Goal: Find specific page/section: Find specific page/section

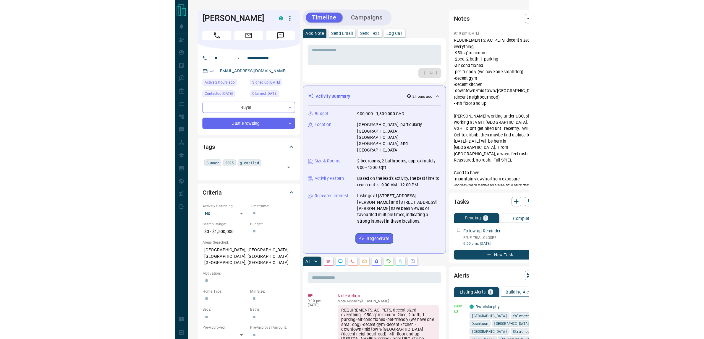
scroll to position [315, 0]
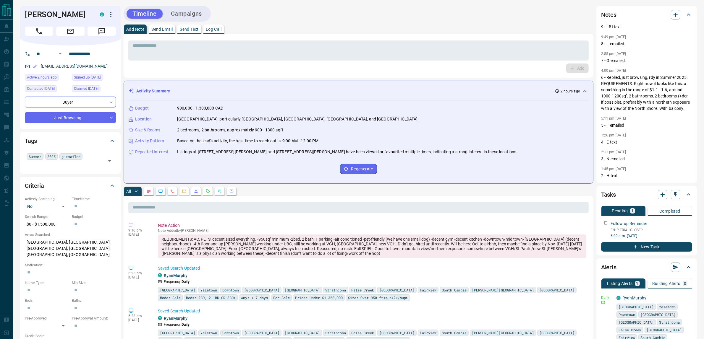
click at [311, 27] on div "Add Note Send Email Send Text Log Call" at bounding box center [359, 29] width 470 height 9
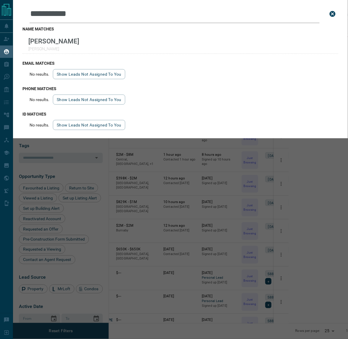
scroll to position [280, 226]
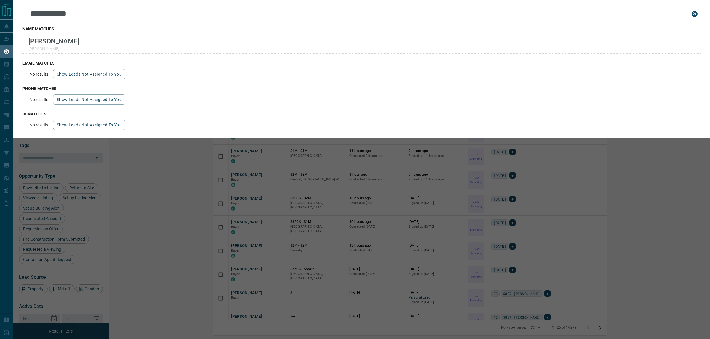
scroll to position [281, 592]
click at [310, 221] on div "**********" at bounding box center [368, 169] width 710 height 339
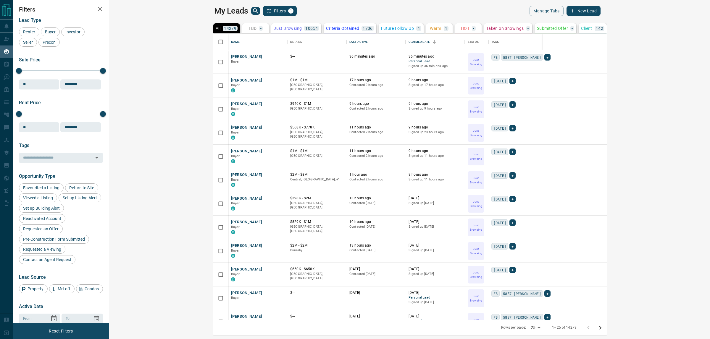
drag, startPoint x: 258, startPoint y: 6, endPoint x: 427, endPoint y: 0, distance: 168.6
click at [268, 6] on div "My Leads Filters 1" at bounding box center [310, 11] width 193 height 10
